Goal: Use online tool/utility: Utilize a website feature to perform a specific function

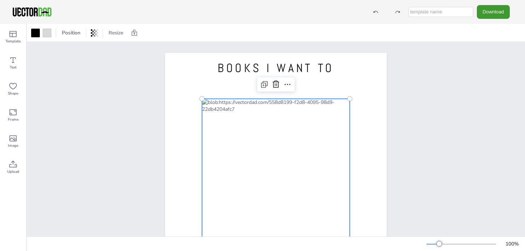
click at [337, 103] on div at bounding box center [276, 206] width 148 height 214
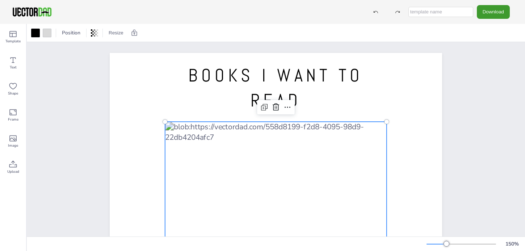
click at [119, 28] on button "Resize" at bounding box center [116, 33] width 21 height 12
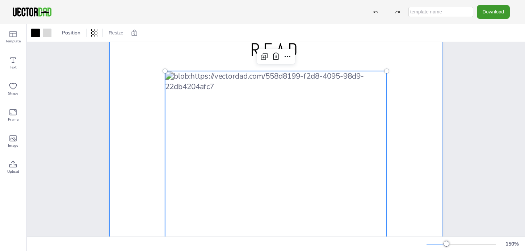
scroll to position [70, 0]
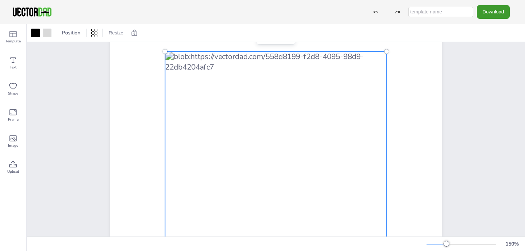
click at [189, 119] on div at bounding box center [276, 211] width 222 height 321
click at [357, 53] on div at bounding box center [276, 211] width 222 height 321
click at [10, 63] on icon at bounding box center [13, 60] width 9 height 9
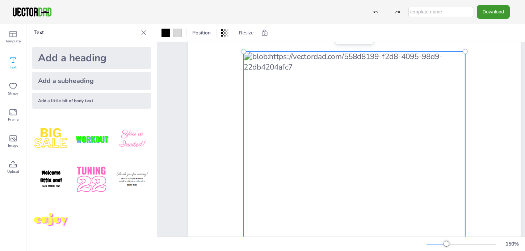
click at [424, 62] on div at bounding box center [355, 211] width 222 height 321
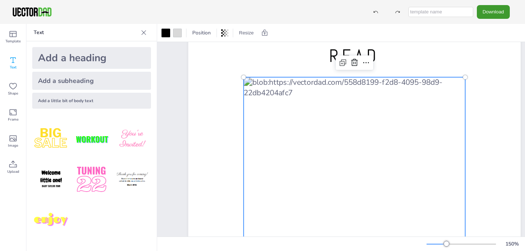
scroll to position [0, 0]
